Goal: Information Seeking & Learning: Find specific fact

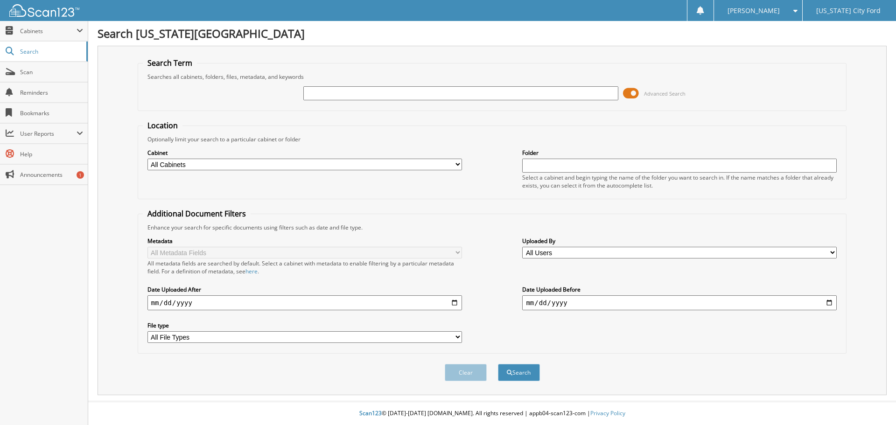
click at [330, 90] on input "text" at bounding box center [460, 93] width 314 height 14
type input "DDMF1025A"
click at [515, 376] on button "Search" at bounding box center [519, 372] width 42 height 17
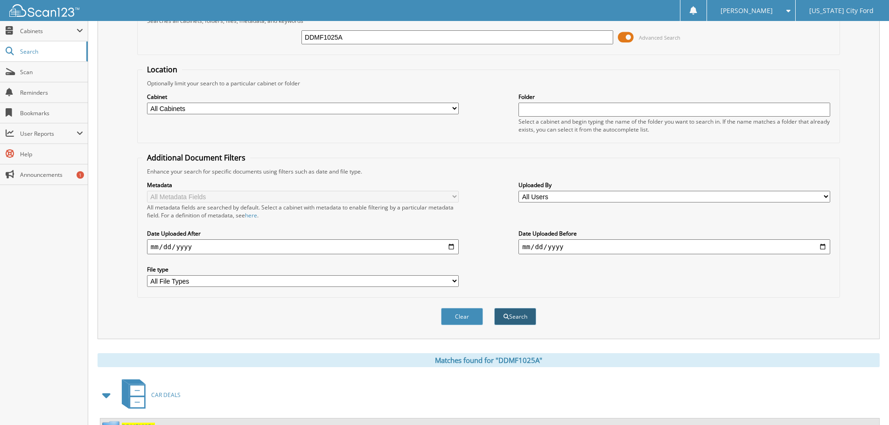
scroll to position [133, 0]
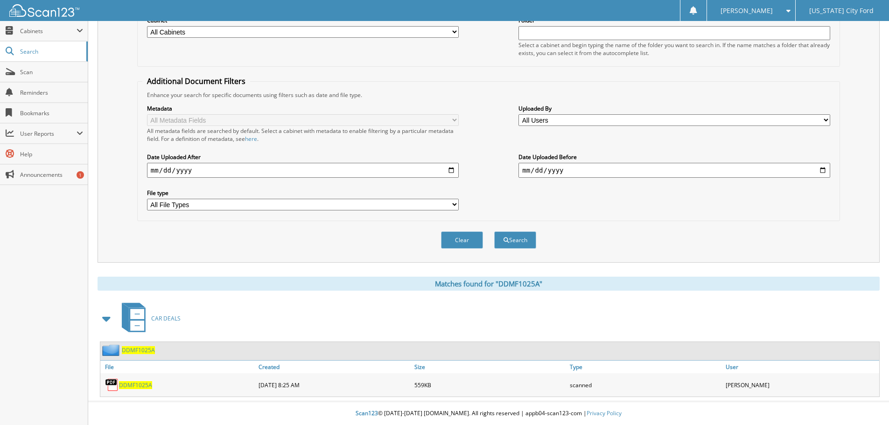
click at [137, 384] on span "DDMF1025A" at bounding box center [135, 385] width 33 height 8
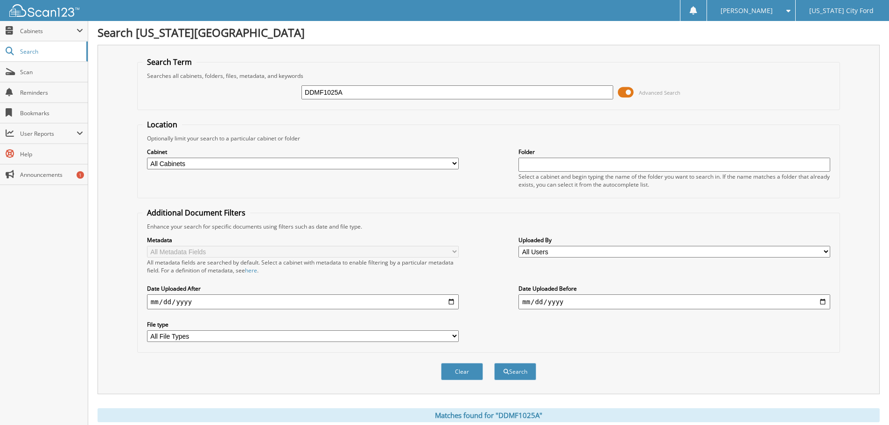
scroll to position [0, 0]
click at [30, 80] on link "Scan" at bounding box center [44, 72] width 88 height 20
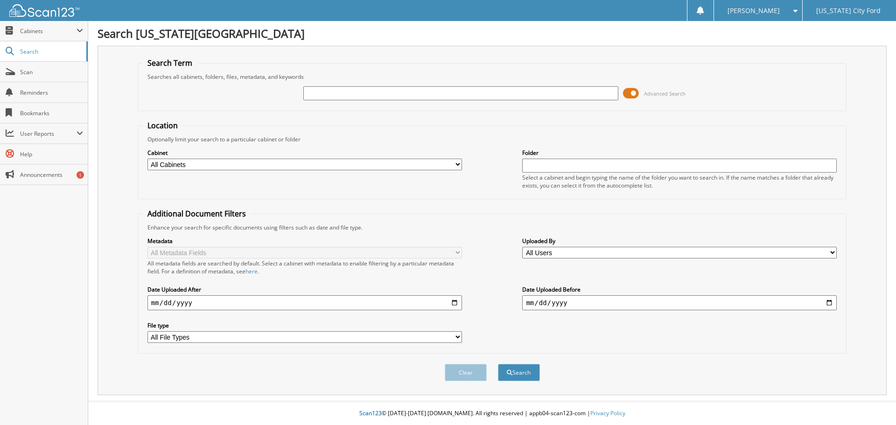
click at [371, 94] on input "text" at bounding box center [460, 93] width 314 height 14
type input "MF1331A"
click at [515, 371] on button "Search" at bounding box center [519, 372] width 42 height 17
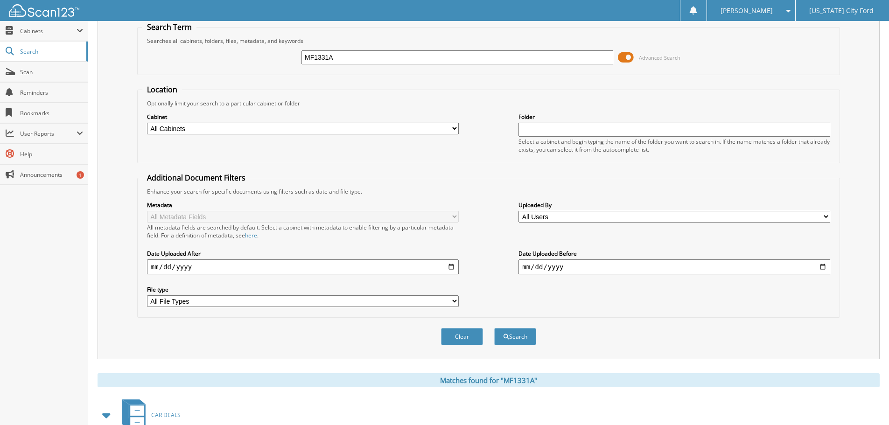
scroll to position [180, 0]
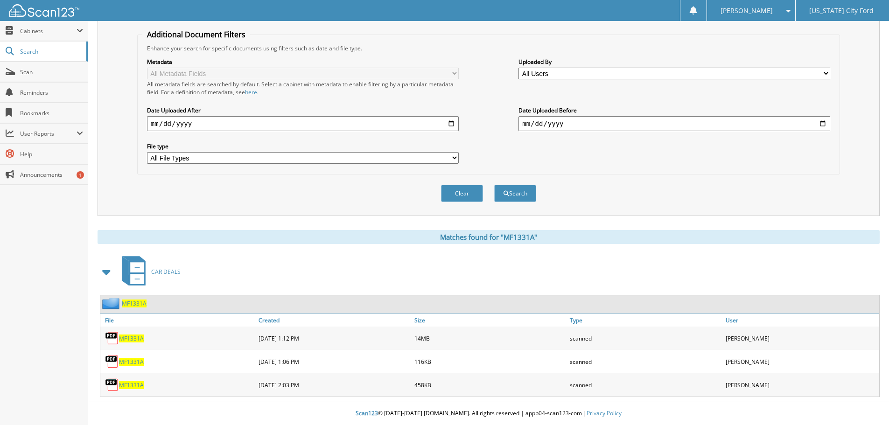
click at [132, 337] on span "MF1331A" at bounding box center [131, 338] width 25 height 8
click at [130, 338] on span "MF1331A" at bounding box center [131, 338] width 25 height 8
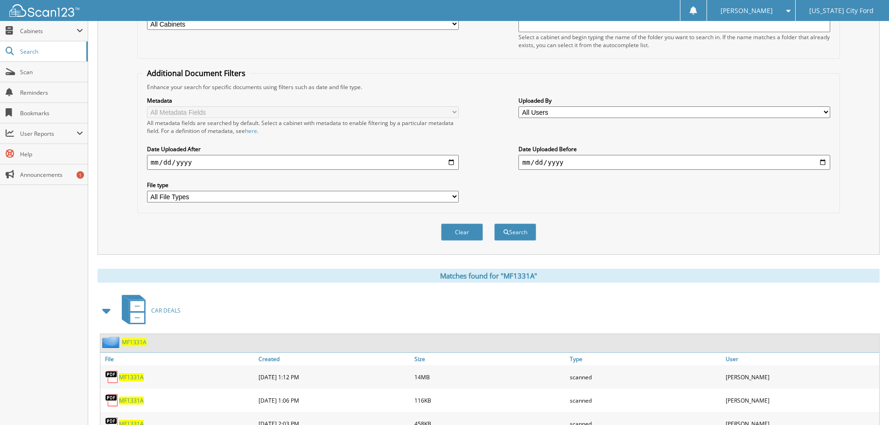
scroll to position [0, 0]
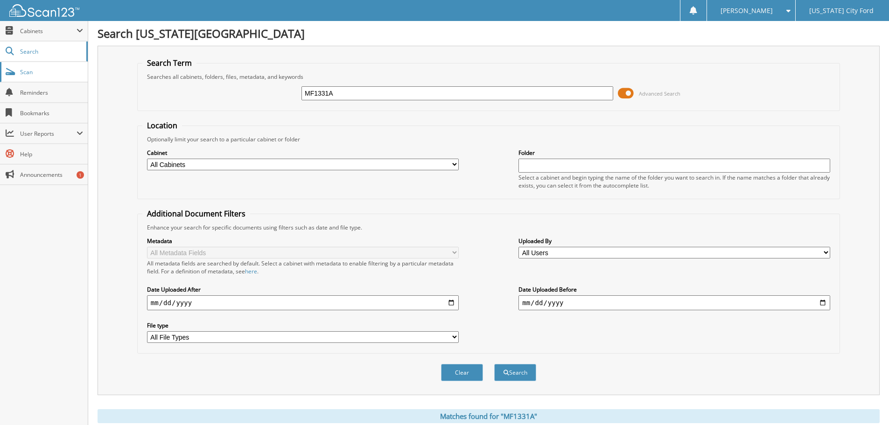
click at [29, 71] on span "Scan" at bounding box center [51, 72] width 63 height 8
